Goal: Task Accomplishment & Management: Manage account settings

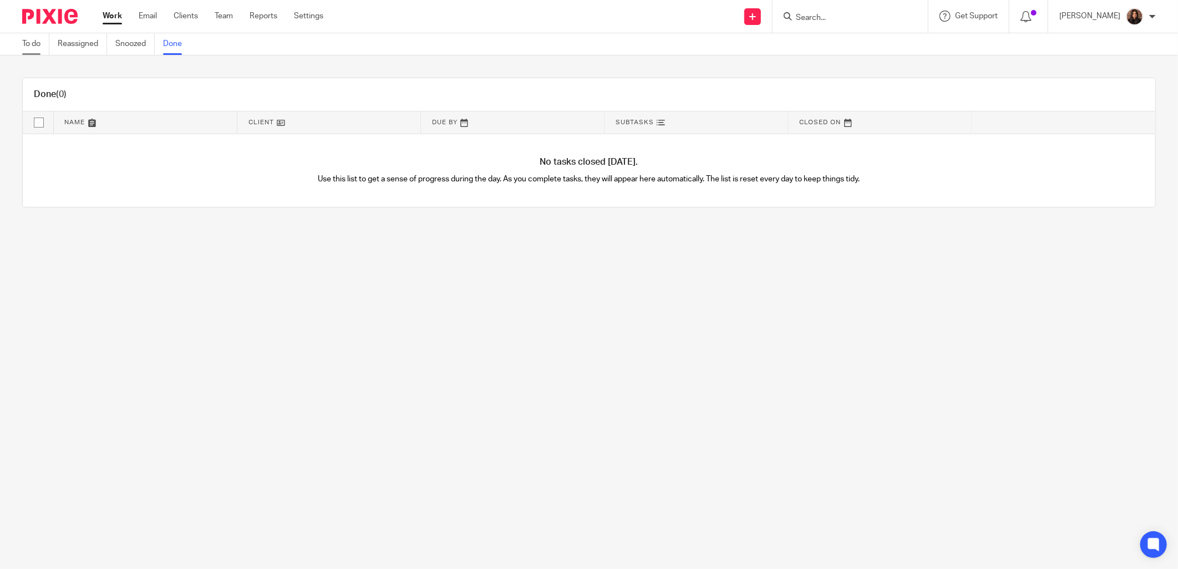
click at [45, 45] on link "To do" at bounding box center [35, 44] width 27 height 22
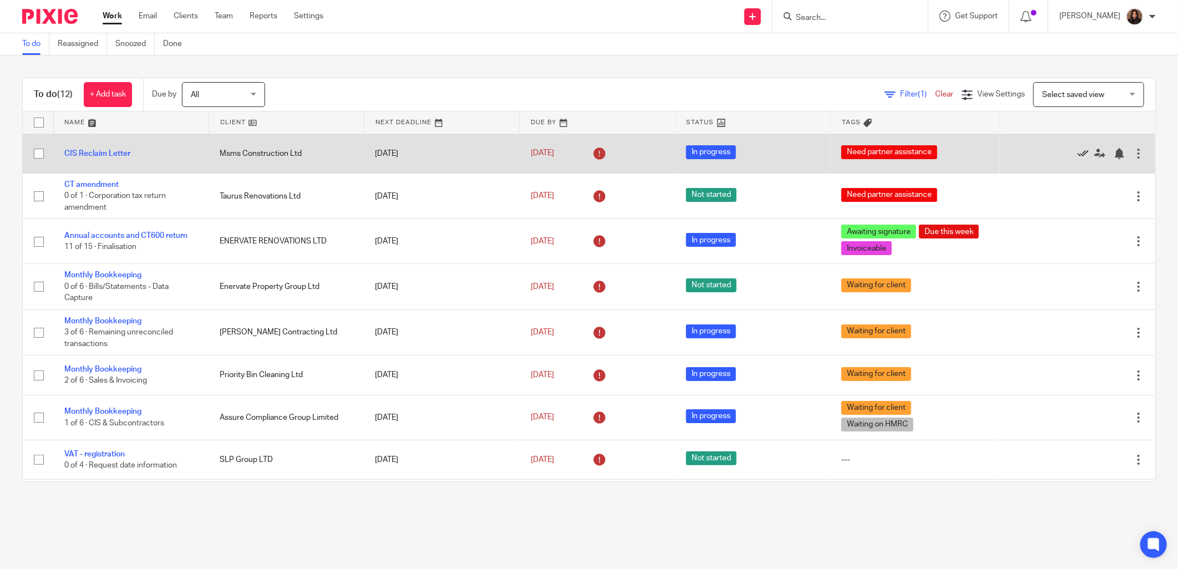
click at [1077, 151] on icon at bounding box center [1082, 153] width 11 height 11
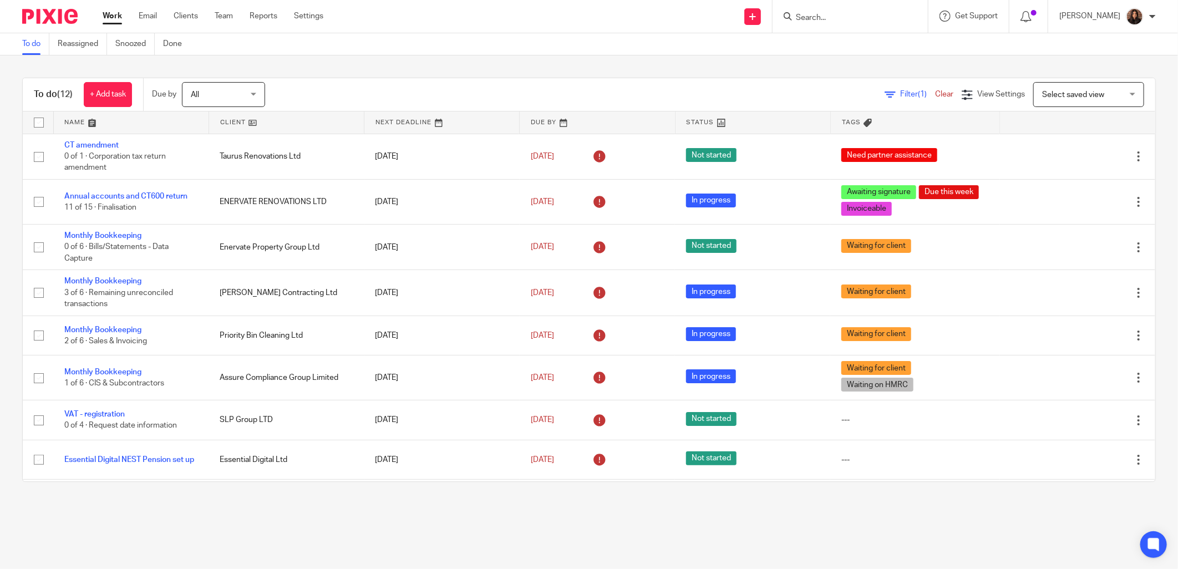
click at [817, 20] on input "Search" at bounding box center [845, 18] width 100 height 10
click at [824, 18] on input "Search" at bounding box center [845, 18] width 100 height 10
click at [234, 18] on ul "Work Email Clients Team Reports Settings" at bounding box center [221, 16] width 237 height 11
click at [224, 15] on link "Team" at bounding box center [224, 16] width 18 height 11
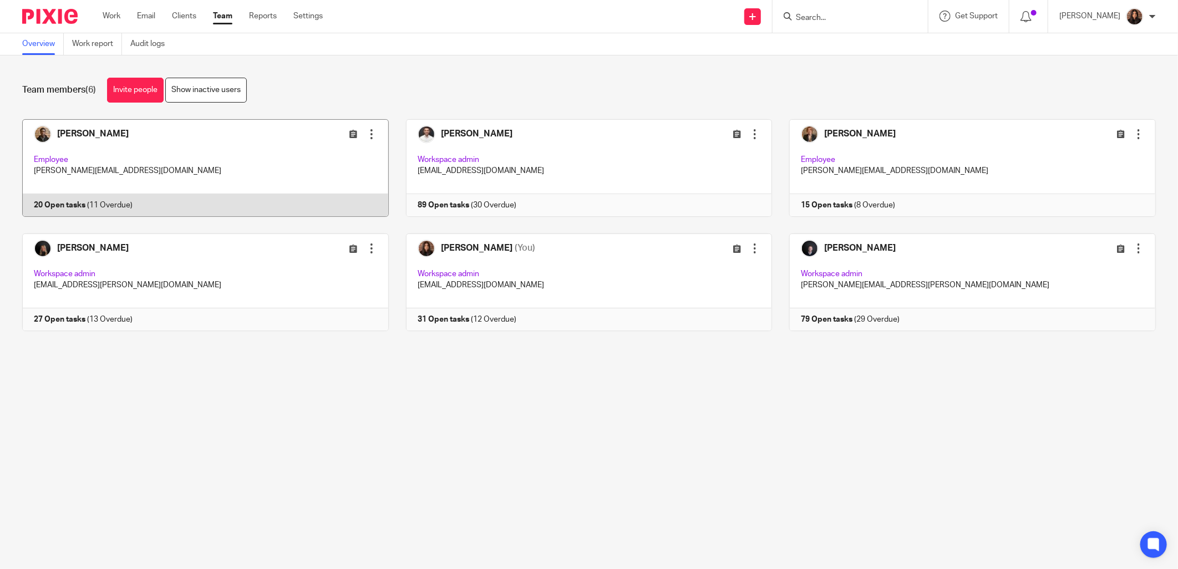
click at [290, 159] on link at bounding box center [197, 168] width 384 height 98
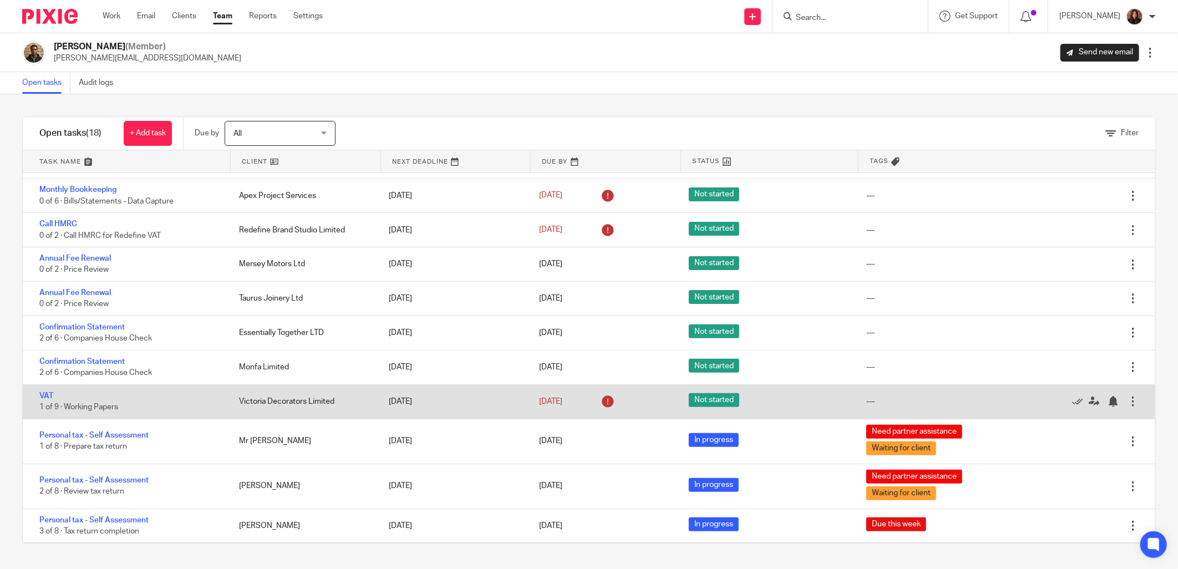
scroll to position [170, 0]
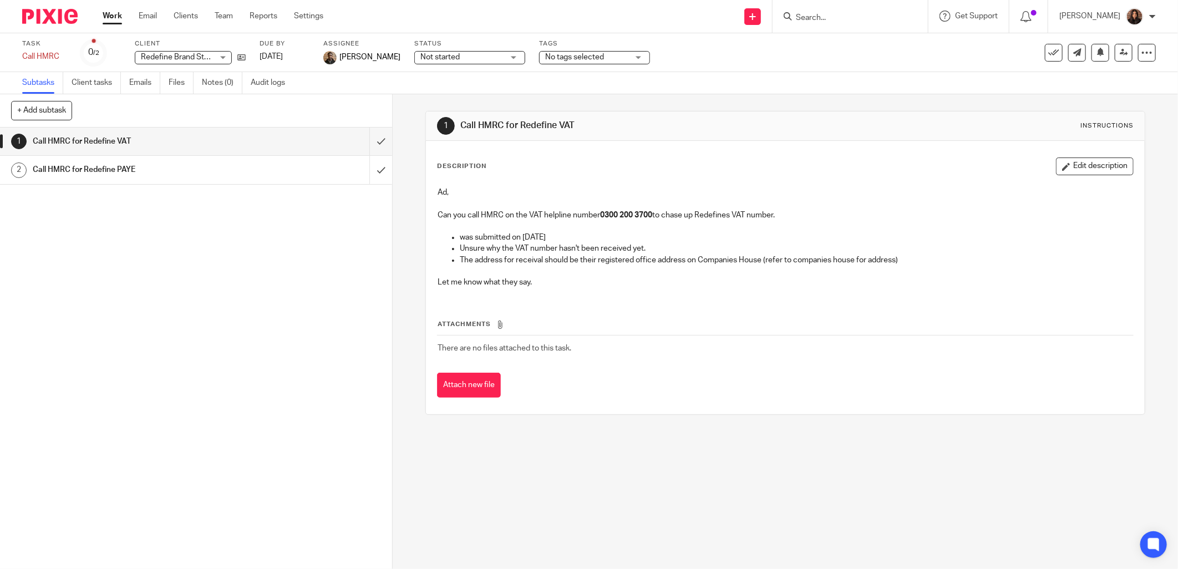
click at [319, 175] on div "Call HMRC for Redefine PAYE" at bounding box center [196, 169] width 326 height 17
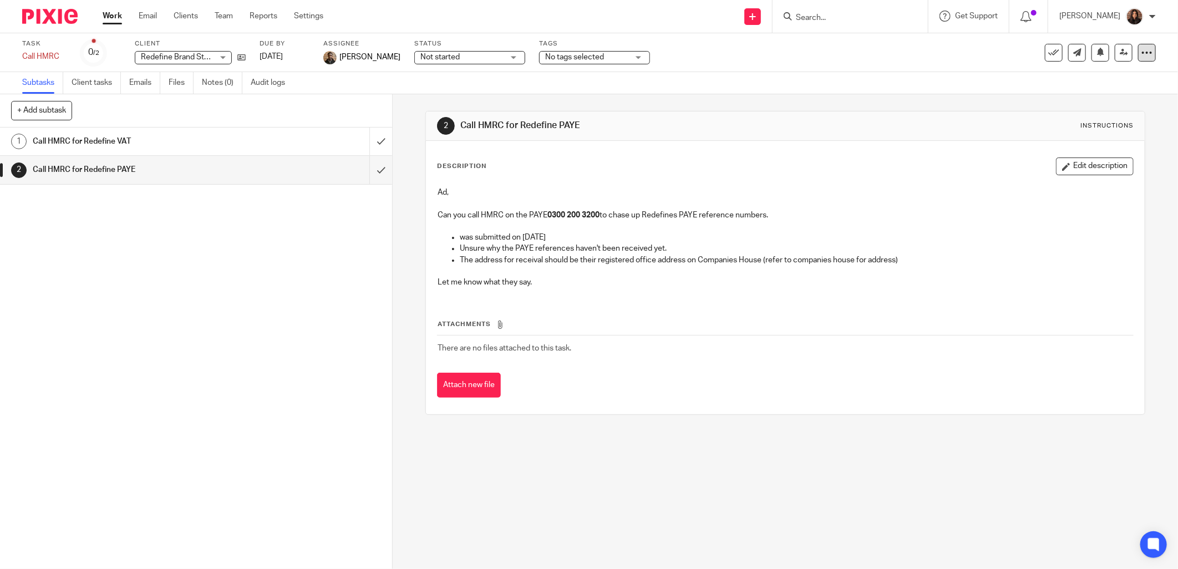
click at [1141, 50] on icon at bounding box center [1146, 52] width 11 height 11
click at [1063, 110] on link "Advanced task editor" at bounding box center [1096, 113] width 73 height 8
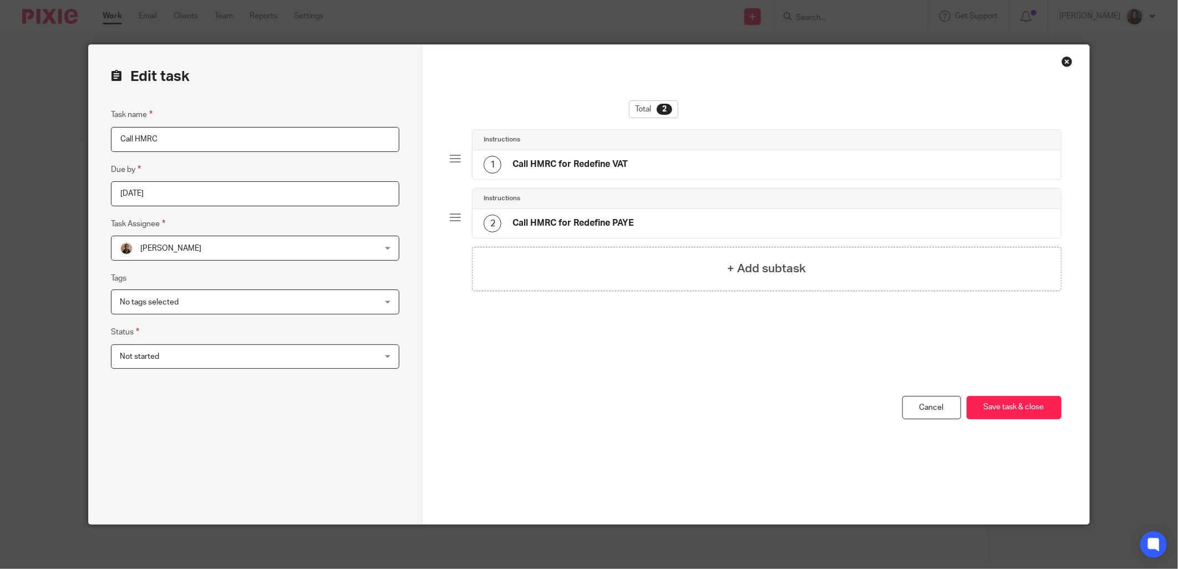
click at [561, 220] on h4 "Call HMRC for Redefine PAYE" at bounding box center [572, 223] width 121 height 12
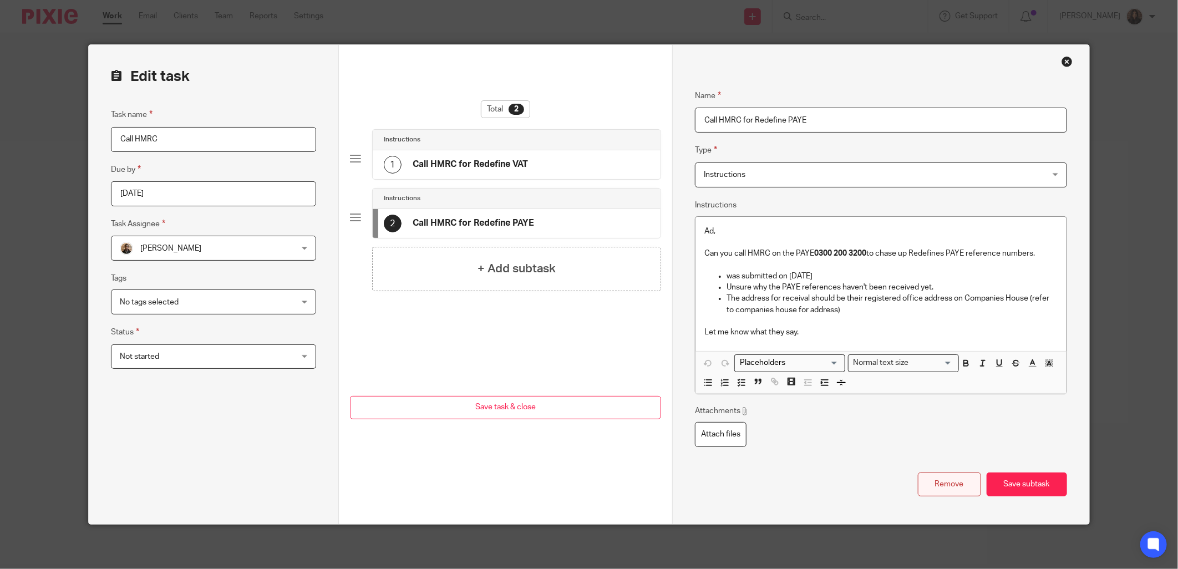
click at [918, 477] on button "Remove" at bounding box center [949, 484] width 63 height 24
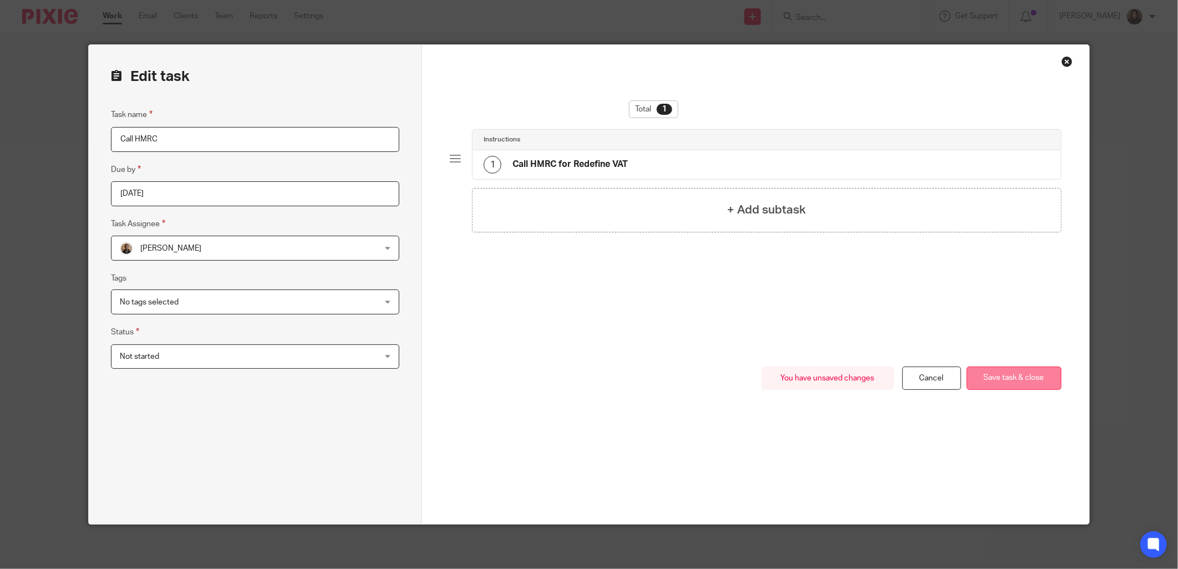
click at [1012, 377] on button "Save task & close" at bounding box center [1014, 379] width 95 height 24
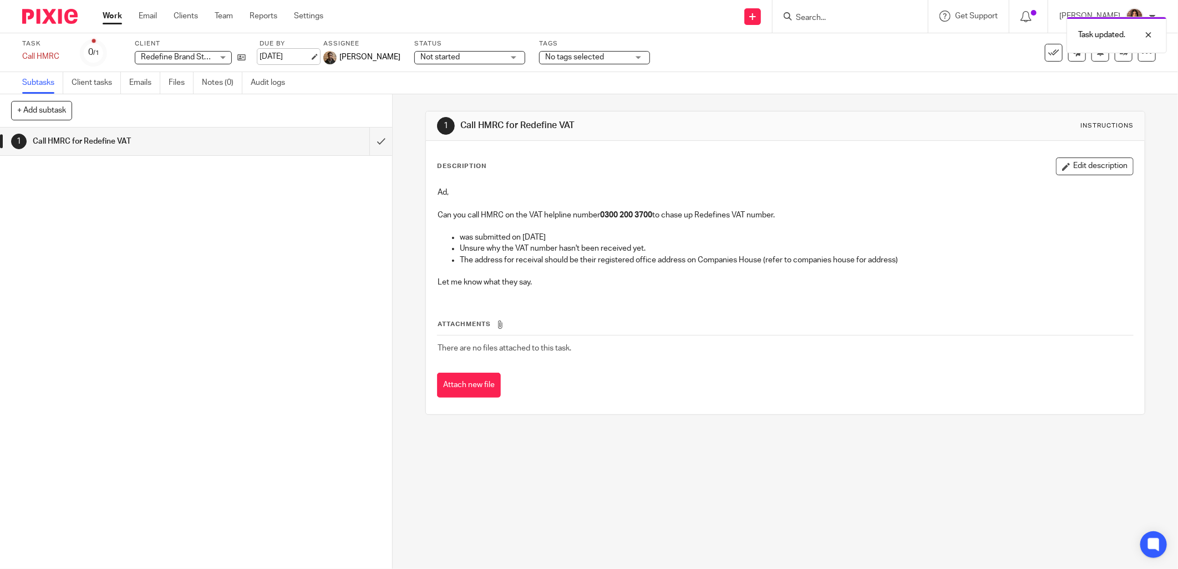
click at [277, 53] on link "[DATE]" at bounding box center [285, 57] width 50 height 12
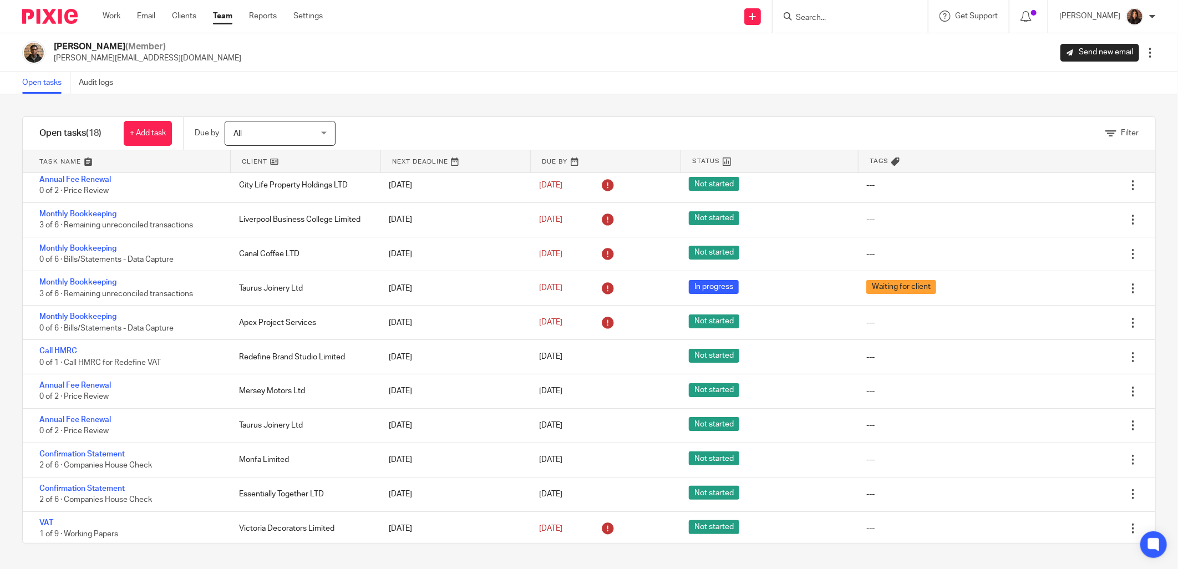
scroll to position [103, 0]
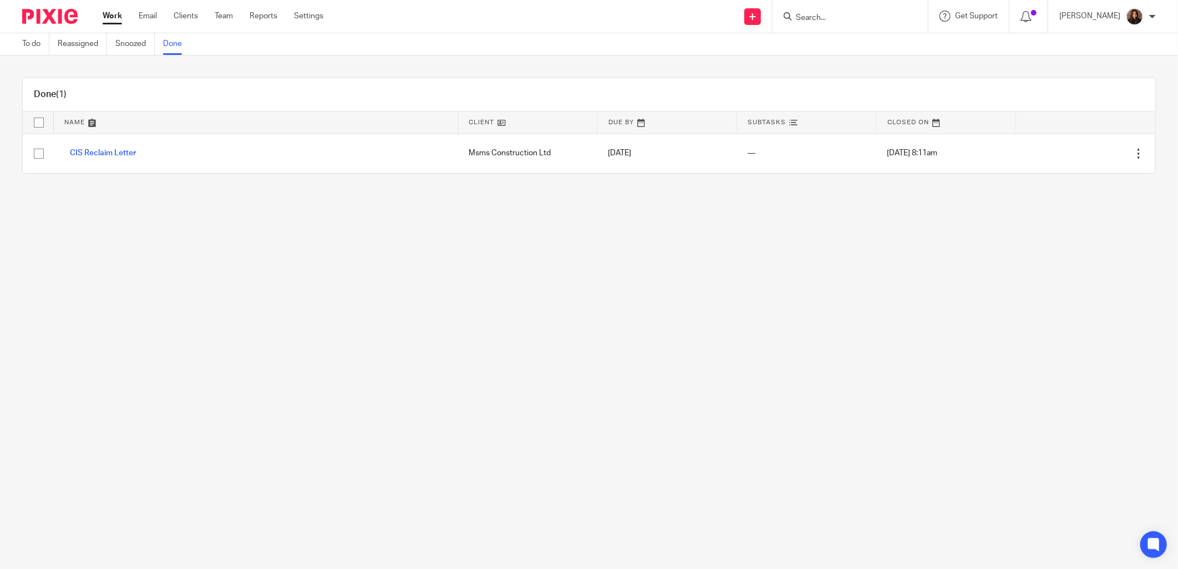
click at [113, 13] on link "Work" at bounding box center [112, 16] width 19 height 11
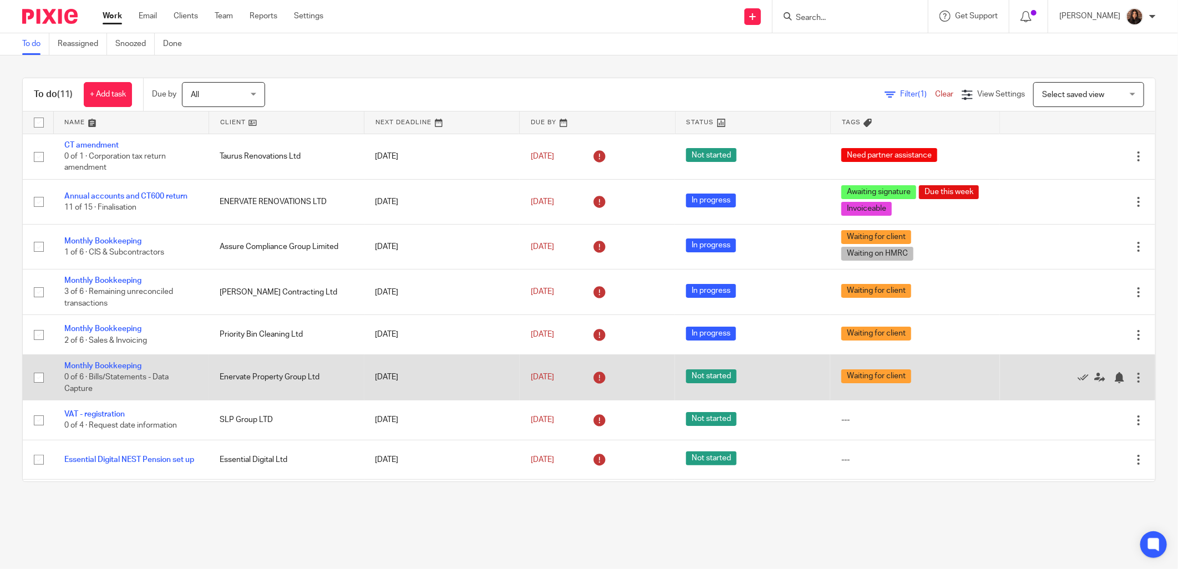
scroll to position [103, 0]
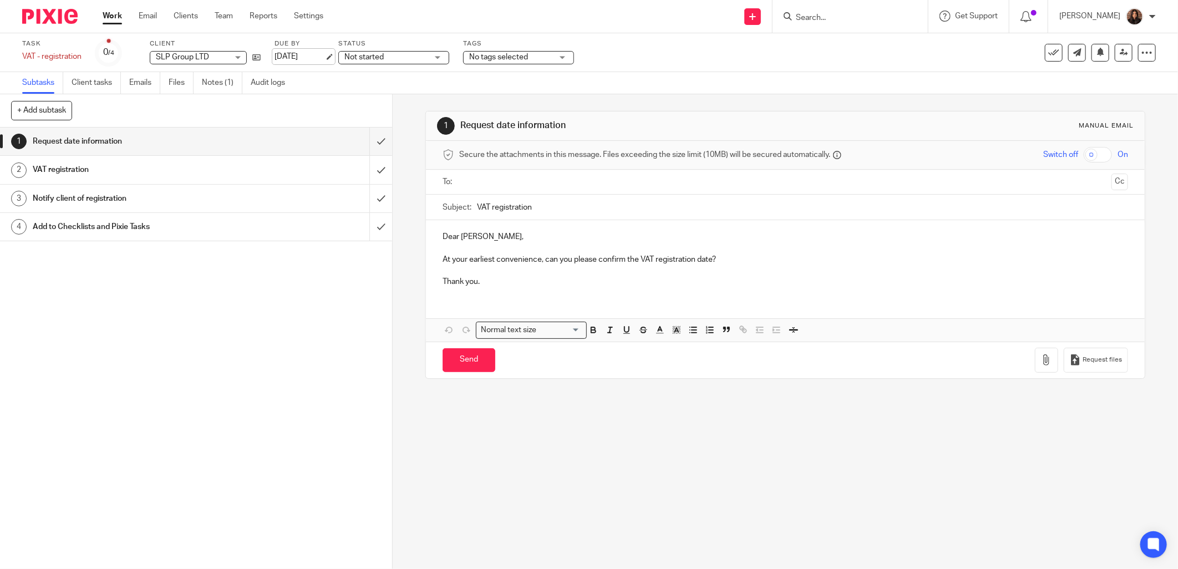
click at [304, 53] on link "[DATE]" at bounding box center [300, 57] width 50 height 12
